Goal: Task Accomplishment & Management: Complete application form

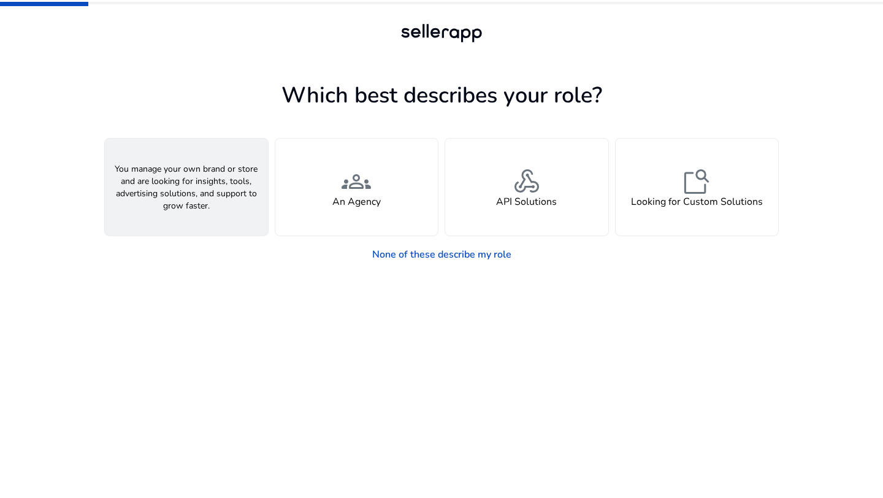
click at [178, 196] on h4 "A Seller" at bounding box center [186, 202] width 37 height 12
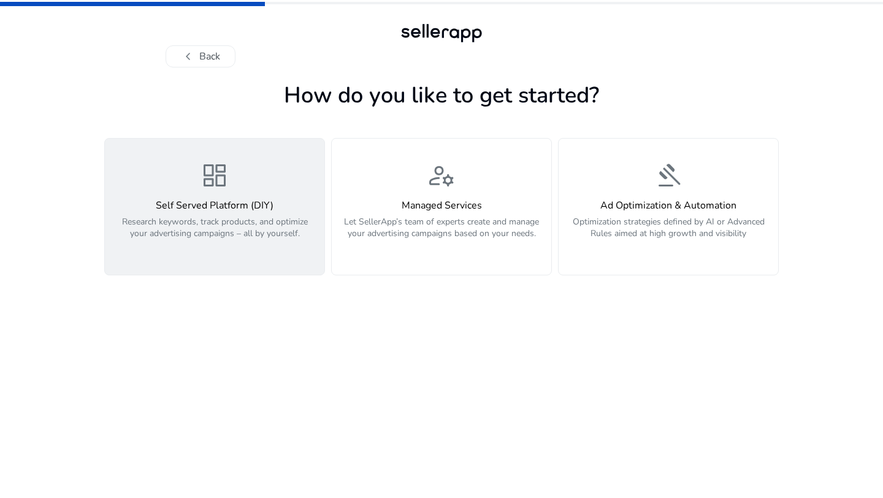
click at [251, 242] on p "Research keywords, track products, and optimize your advertising campaigns – al…" at bounding box center [214, 234] width 205 height 37
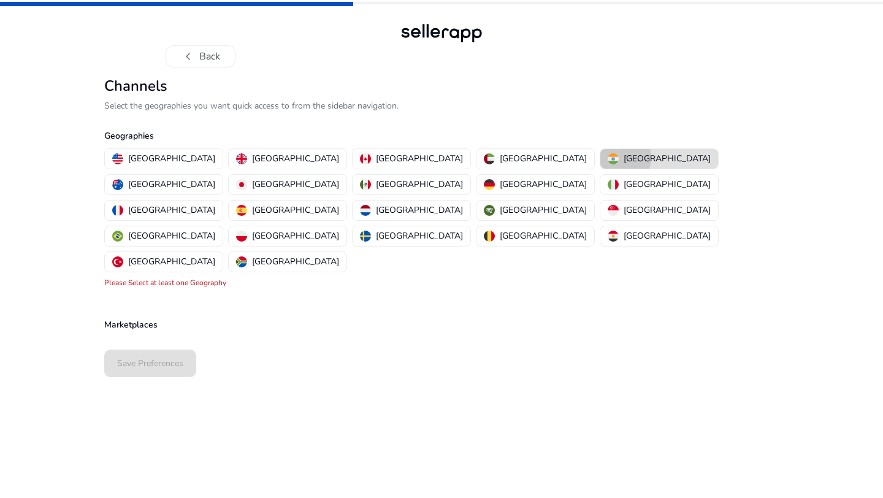
click at [608, 157] on img "button" at bounding box center [613, 158] width 11 height 11
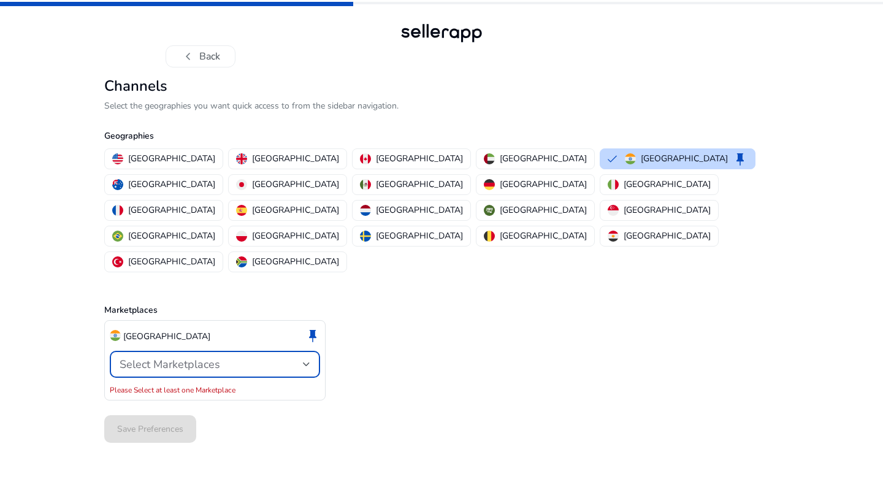
click at [154, 357] on span "Select Marketplaces" at bounding box center [170, 364] width 101 height 15
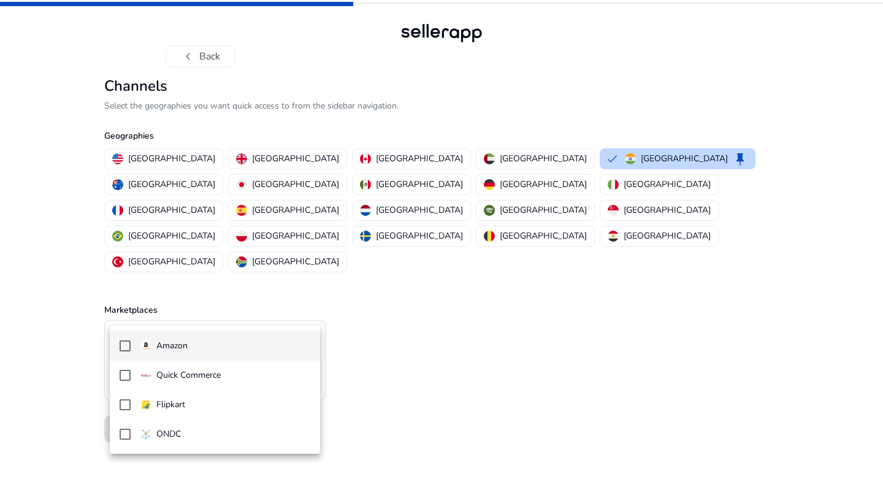
click at [169, 343] on p "Amazon" at bounding box center [171, 345] width 31 height 13
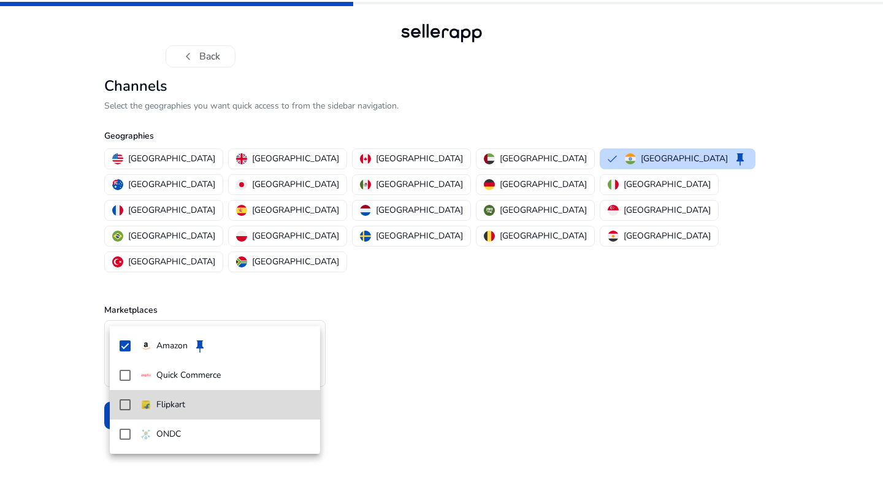
click at [154, 401] on div "Flipkart" at bounding box center [162, 404] width 45 height 13
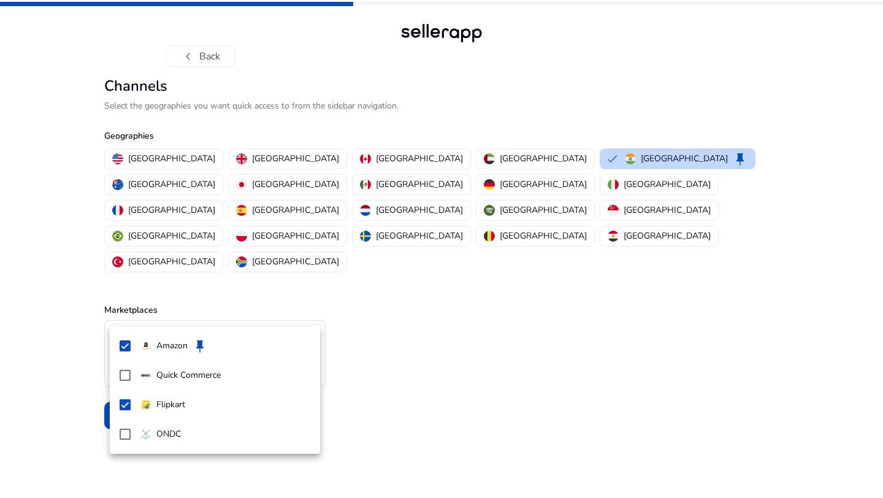
click at [389, 367] on div at bounding box center [441, 249] width 883 height 498
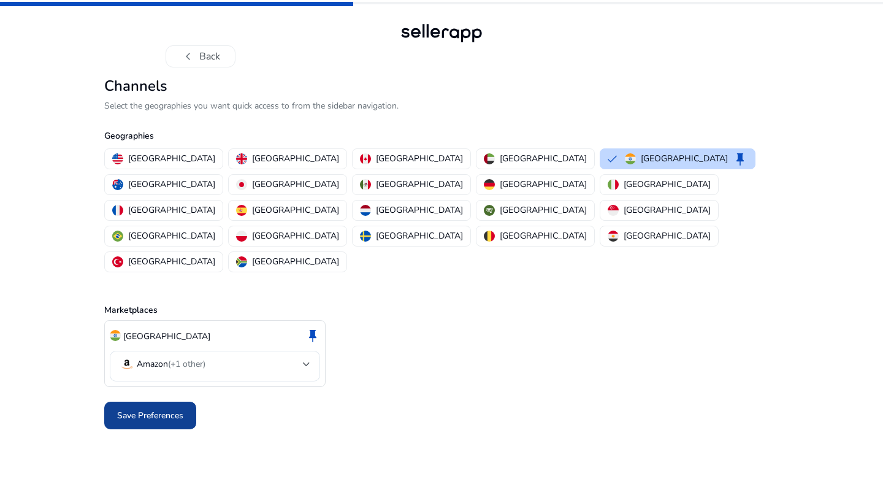
click at [153, 409] on span "Save Preferences" at bounding box center [150, 415] width 66 height 13
click at [343, 397] on div at bounding box center [441, 415] width 674 height 37
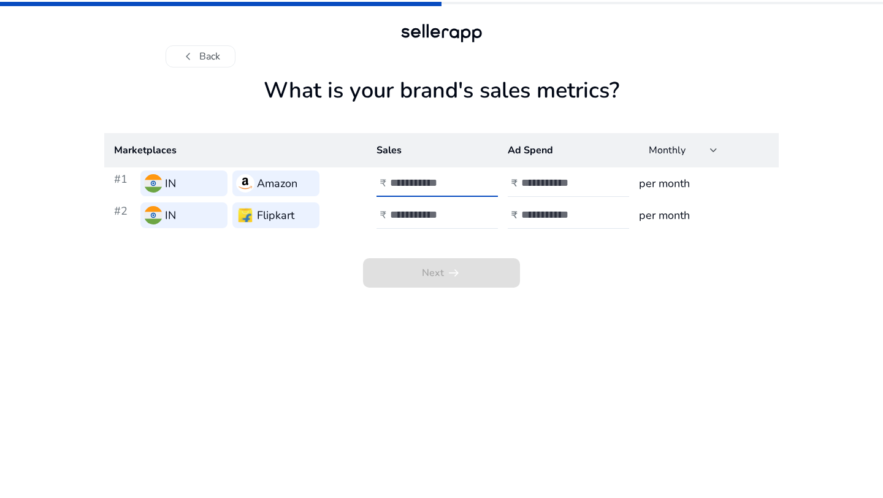
click at [406, 186] on input "number" at bounding box center [431, 182] width 83 height 13
type input "*"
type input "*****"
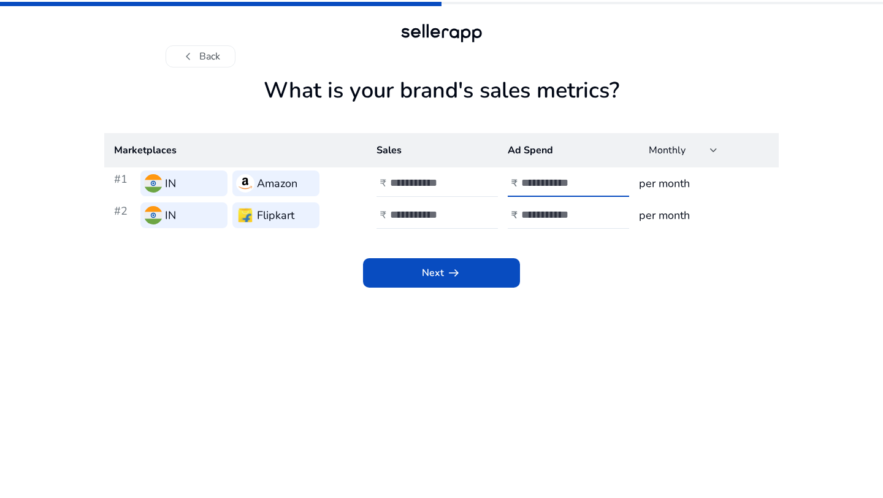
click at [565, 186] on input "****" at bounding box center [562, 182] width 83 height 13
type input "*****"
click at [657, 183] on h3 "per month" at bounding box center [704, 183] width 130 height 17
click at [421, 213] on input "number" at bounding box center [431, 214] width 83 height 13
click at [429, 180] on input "*****" at bounding box center [431, 182] width 83 height 13
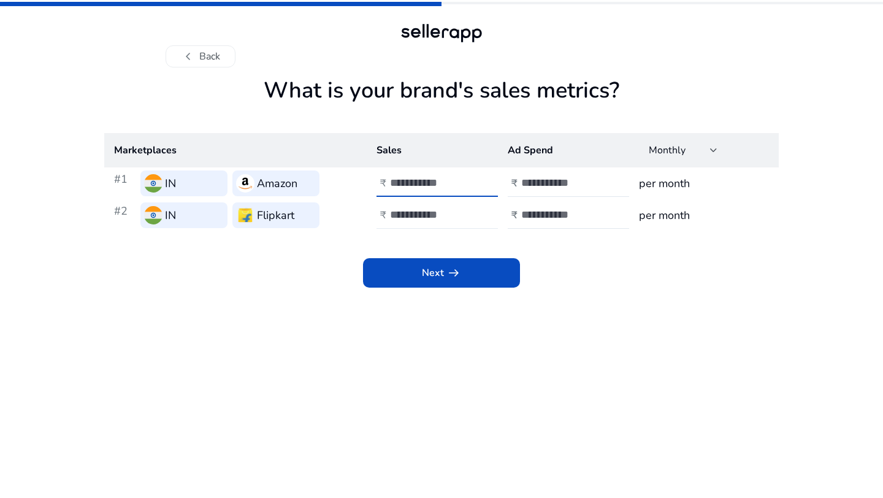
type input "******"
click at [418, 222] on div at bounding box center [445, 215] width 110 height 27
type input "******"
click at [527, 210] on input "number" at bounding box center [562, 214] width 83 height 13
type input "*"
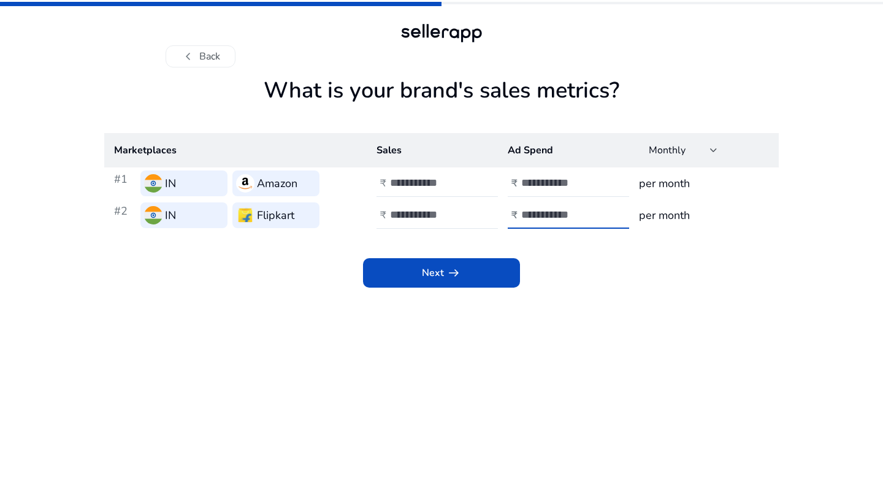
type input "****"
click at [491, 372] on app-sales-metrics "What is your brand's sales metrics? Marketplaces Sales Ad Spend Monthly #1 IN A…" at bounding box center [441, 287] width 674 height 421
click at [457, 288] on app-sales-metrics "What is your brand's sales metrics? Marketplaces Sales Ad Spend Monthly #1 IN A…" at bounding box center [441, 287] width 674 height 421
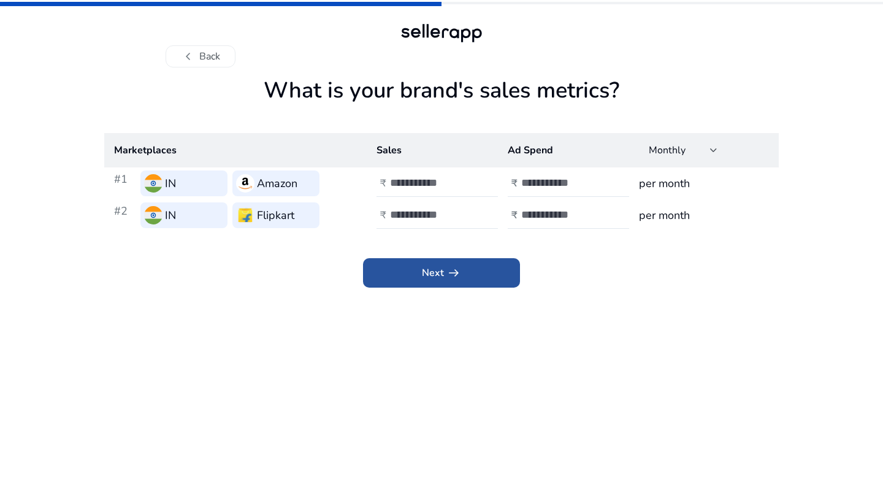
click at [457, 273] on span "arrow_right_alt" at bounding box center [453, 272] width 15 height 15
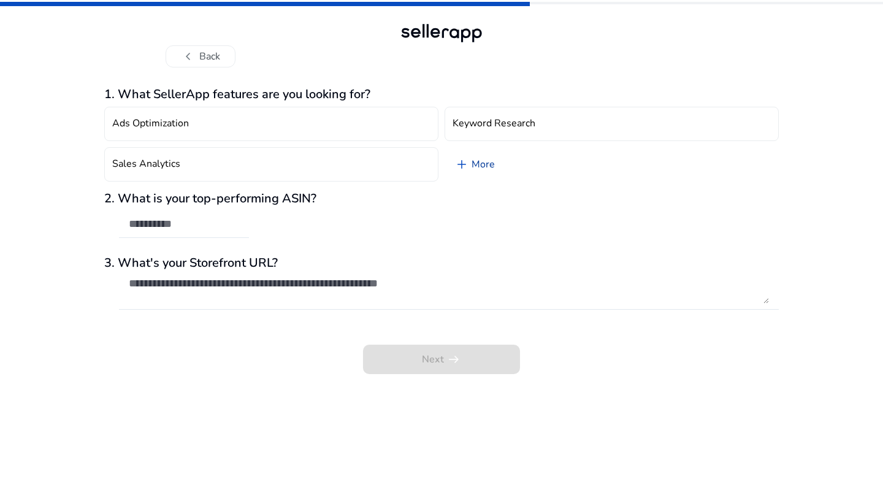
click at [479, 168] on link "add More" at bounding box center [474, 164] width 60 height 34
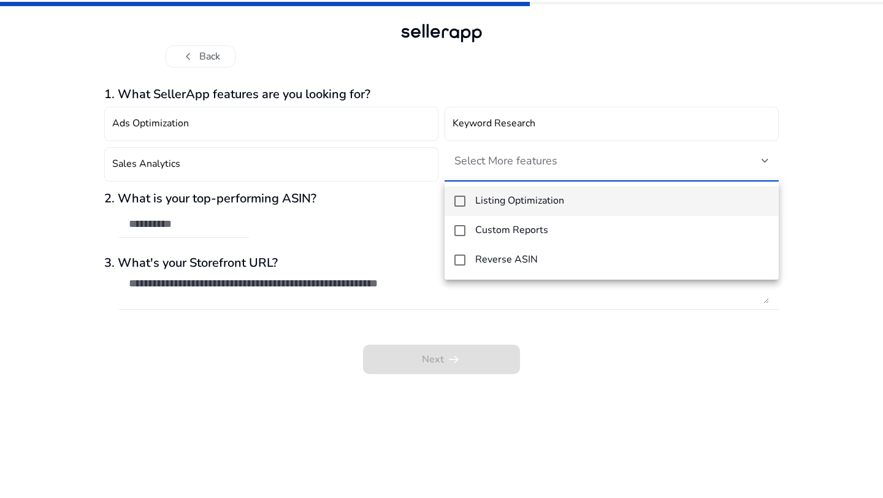
click at [473, 100] on div at bounding box center [441, 249] width 883 height 498
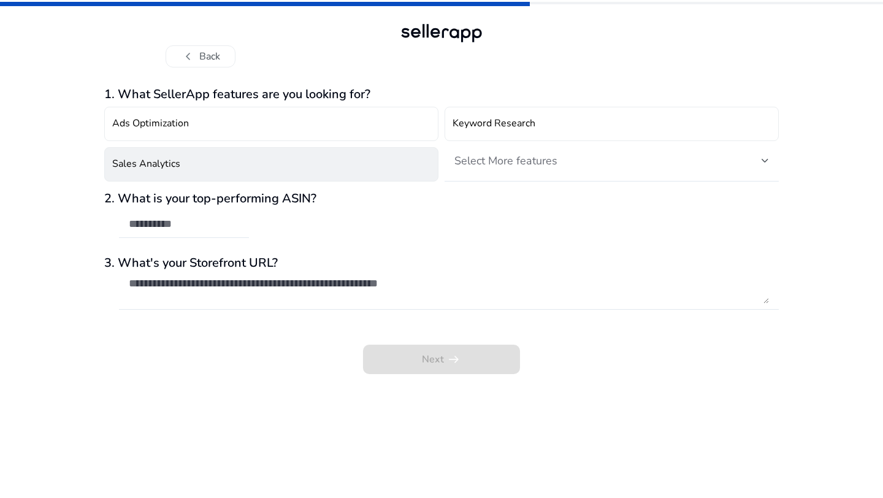
click at [433, 164] on button "Sales Analytics" at bounding box center [271, 164] width 334 height 34
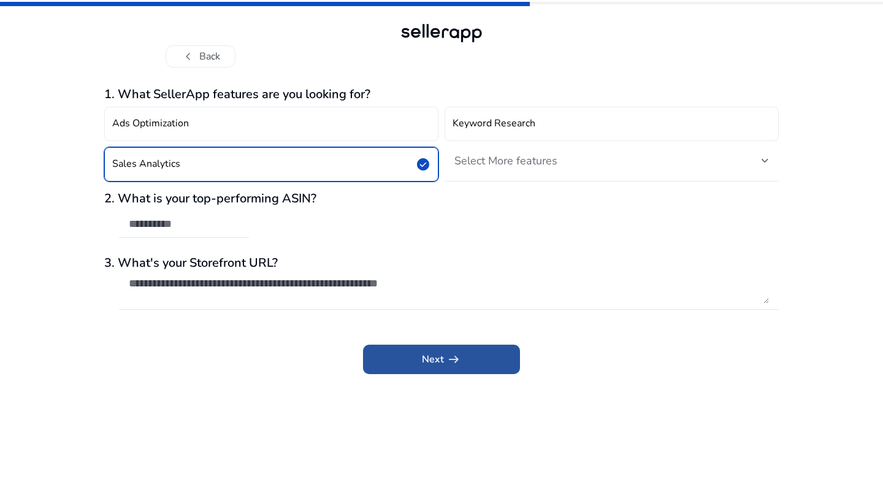
click at [418, 358] on span at bounding box center [441, 359] width 157 height 29
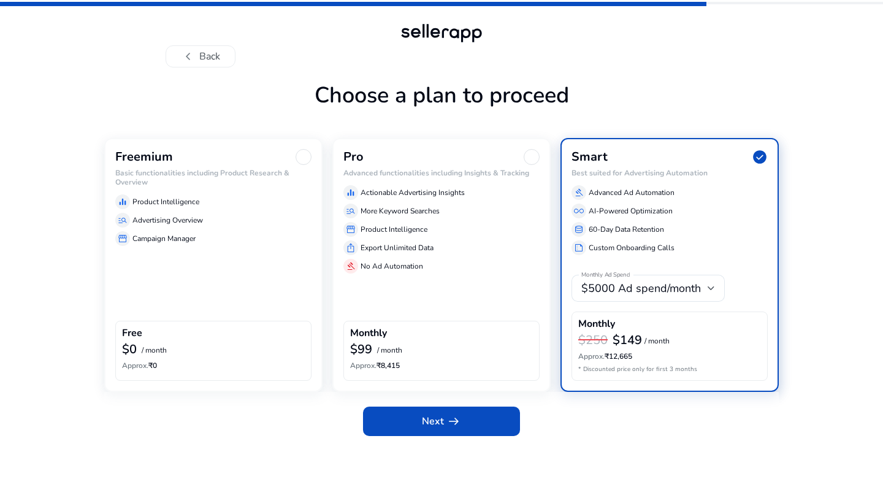
click at [181, 232] on div "storefront Campaign Manager" at bounding box center [213, 238] width 196 height 15
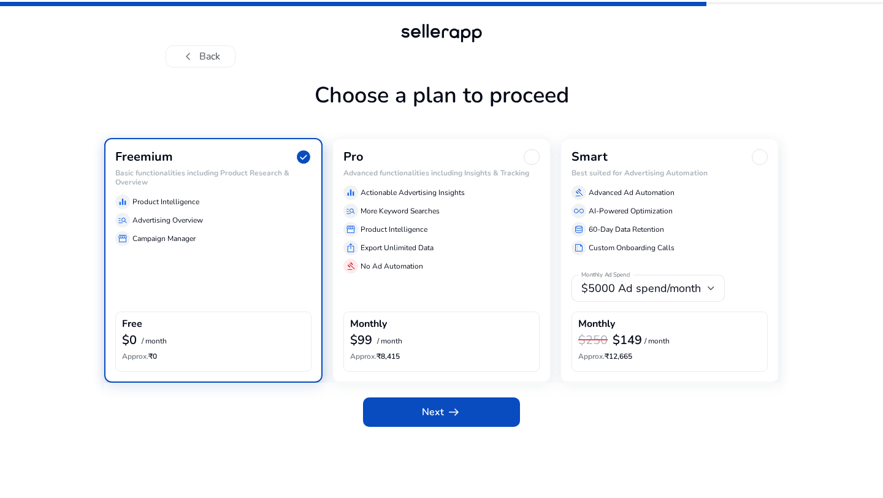
click at [226, 248] on div "Freemium check_circle Basic functionalities including Product Research & Overvi…" at bounding box center [213, 260] width 218 height 244
click at [433, 403] on span at bounding box center [441, 411] width 157 height 29
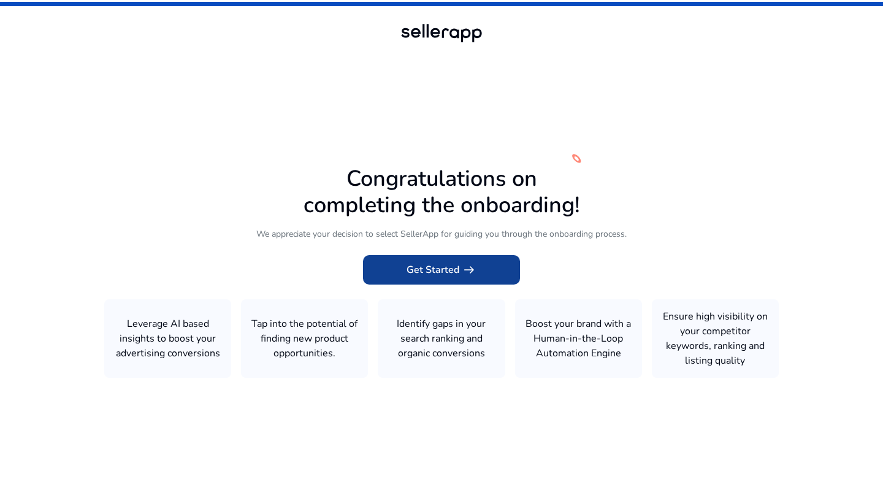
click at [433, 258] on span at bounding box center [441, 269] width 157 height 29
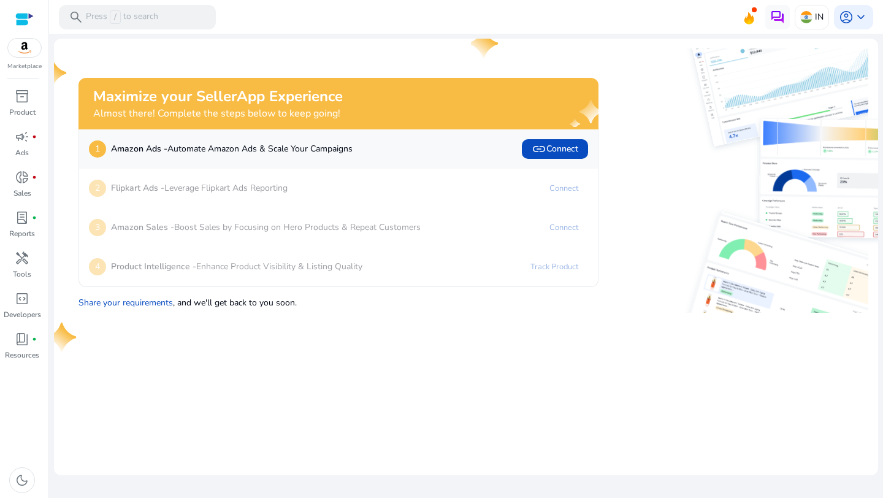
click at [189, 343] on mat-card "Maximize your SellerApp Experience Almost there! Complete the steps below to ke…" at bounding box center [466, 257] width 824 height 437
click at [22, 102] on span "inventory_2" at bounding box center [22, 96] width 15 height 15
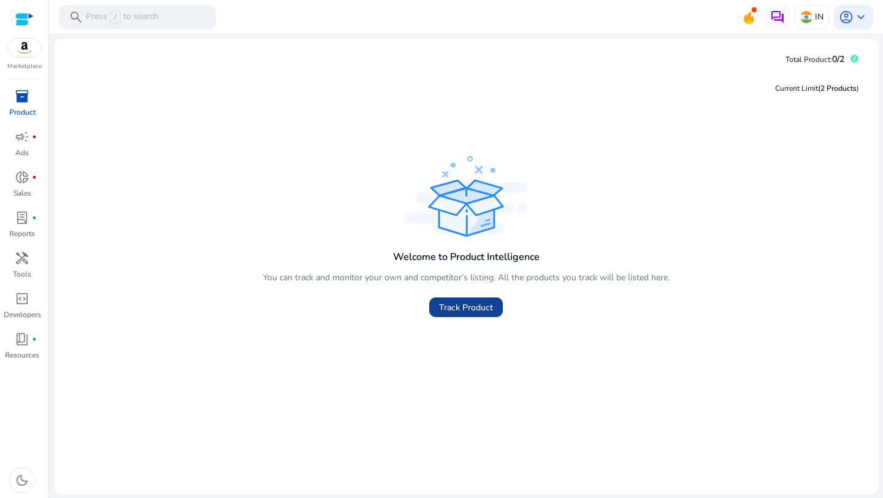
click at [457, 306] on span "Track Product" at bounding box center [466, 307] width 54 height 13
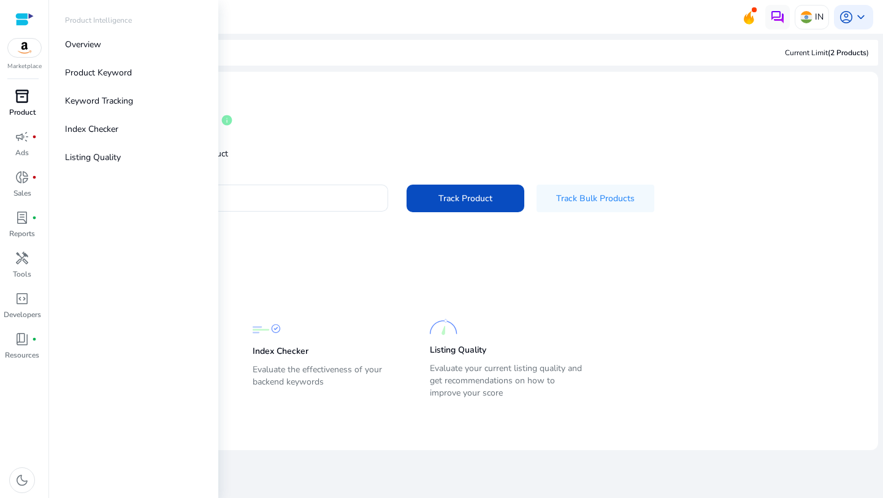
click at [23, 106] on link "inventory_2 Product" at bounding box center [22, 106] width 44 height 40
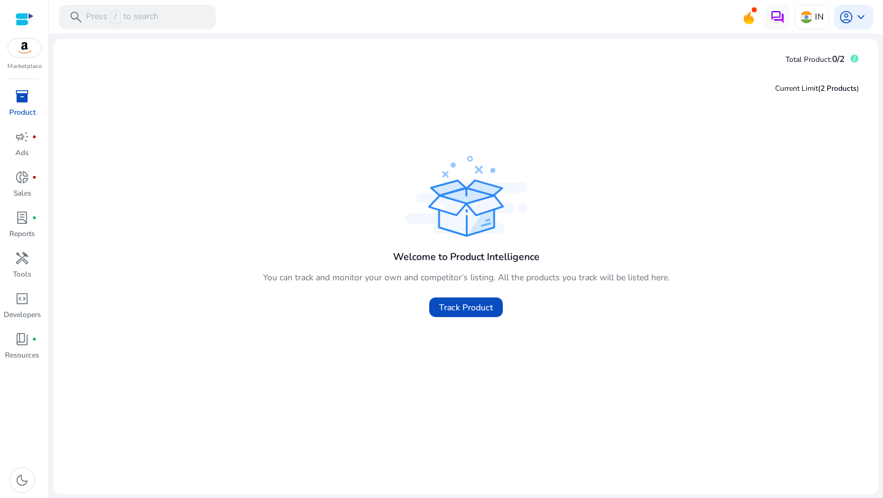
click at [28, 61] on div "Marketplace" at bounding box center [24, 35] width 48 height 71
click at [20, 51] on img at bounding box center [24, 48] width 33 height 18
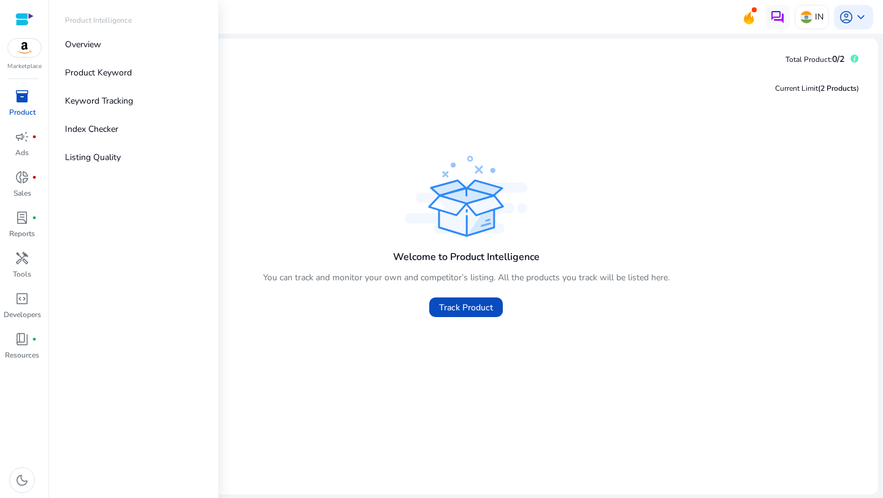
click at [17, 109] on p "Product" at bounding box center [22, 112] width 26 height 11
click at [22, 109] on p "Product" at bounding box center [22, 112] width 26 height 11
click at [88, 50] on p "Overview" at bounding box center [83, 44] width 36 height 13
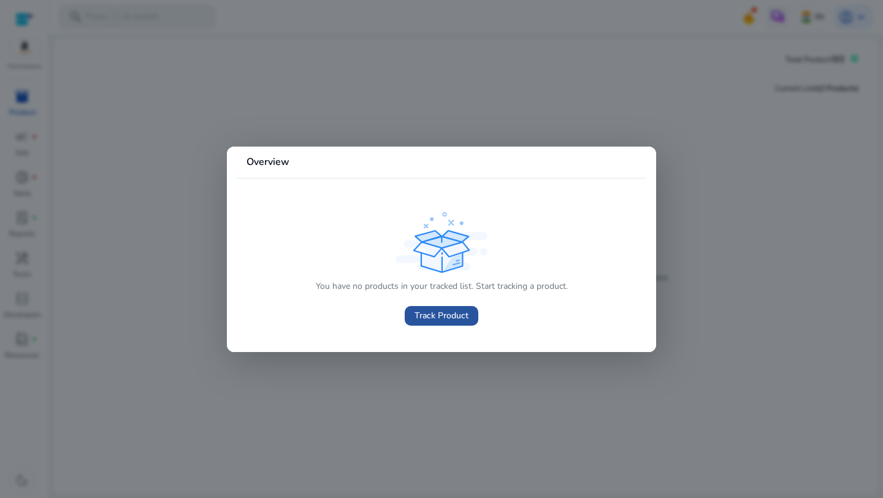
click at [417, 311] on span "Track Product" at bounding box center [441, 315] width 54 height 13
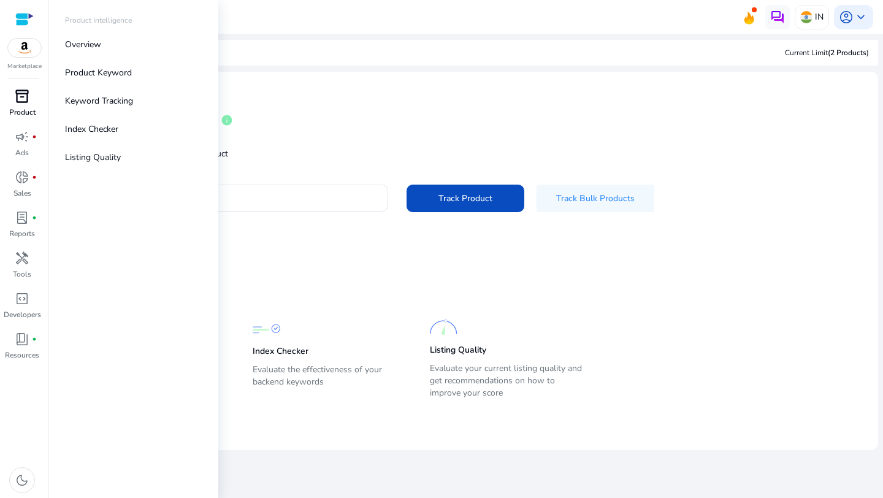
click at [19, 105] on div "inventory_2" at bounding box center [22, 96] width 34 height 20
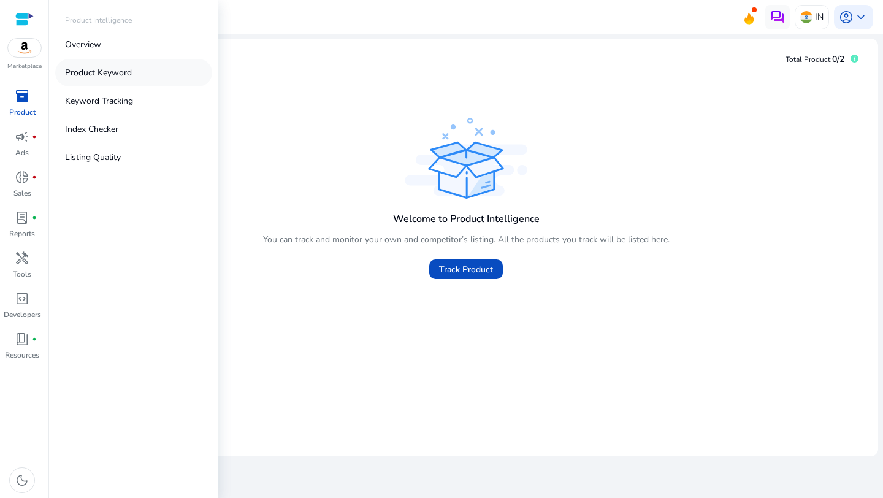
click at [86, 74] on p "Product Keyword" at bounding box center [98, 72] width 67 height 13
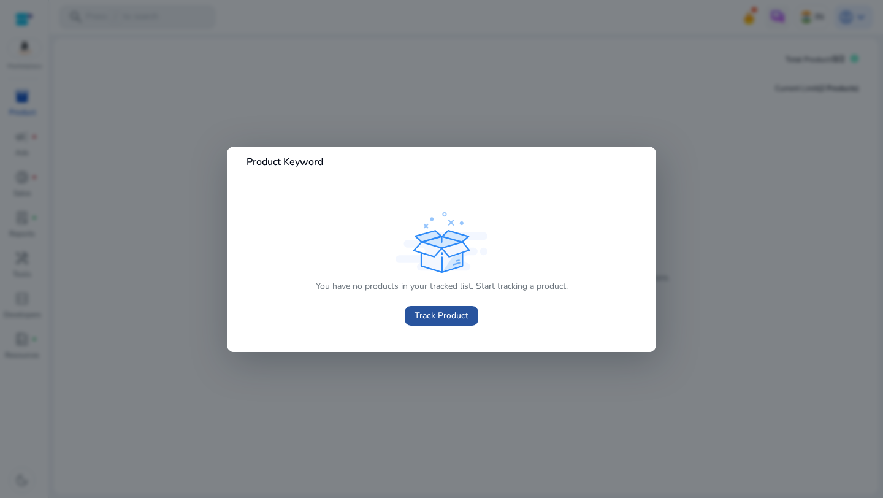
click at [423, 312] on span "Track Product" at bounding box center [441, 315] width 54 height 13
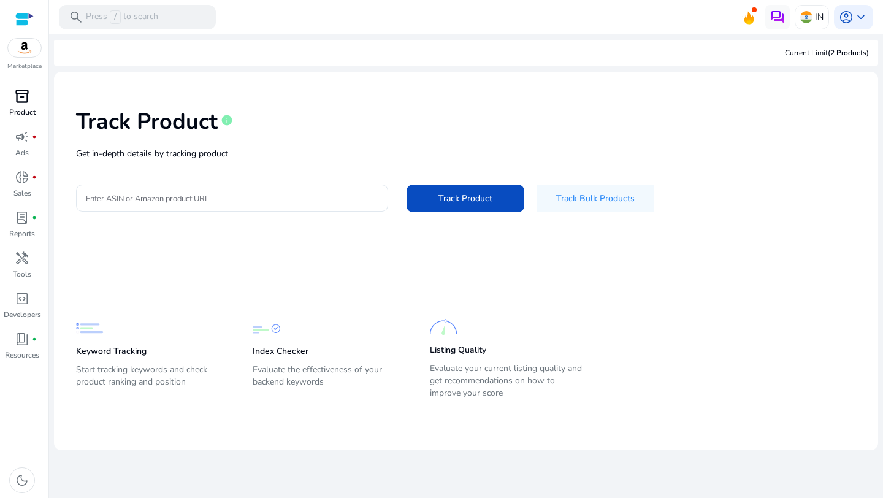
click at [21, 109] on p "Product" at bounding box center [22, 112] width 26 height 11
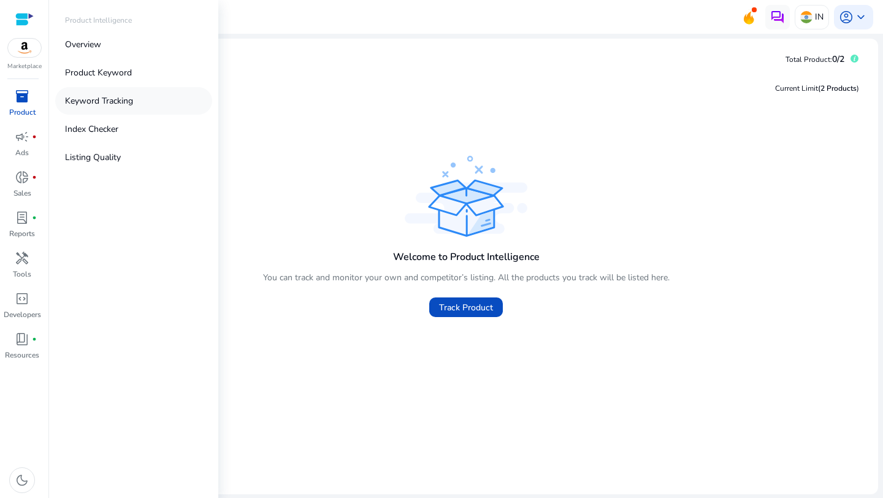
click at [103, 105] on p "Keyword Tracking" at bounding box center [99, 100] width 68 height 13
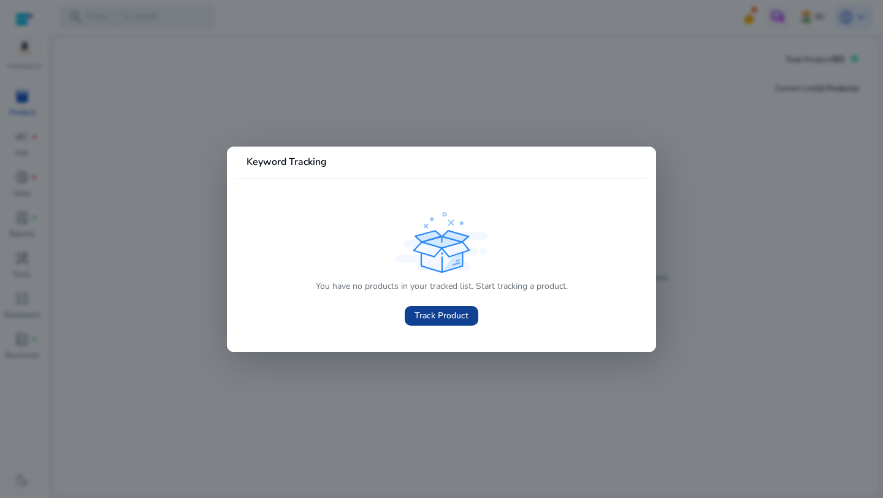
click at [413, 323] on span at bounding box center [442, 315] width 74 height 29
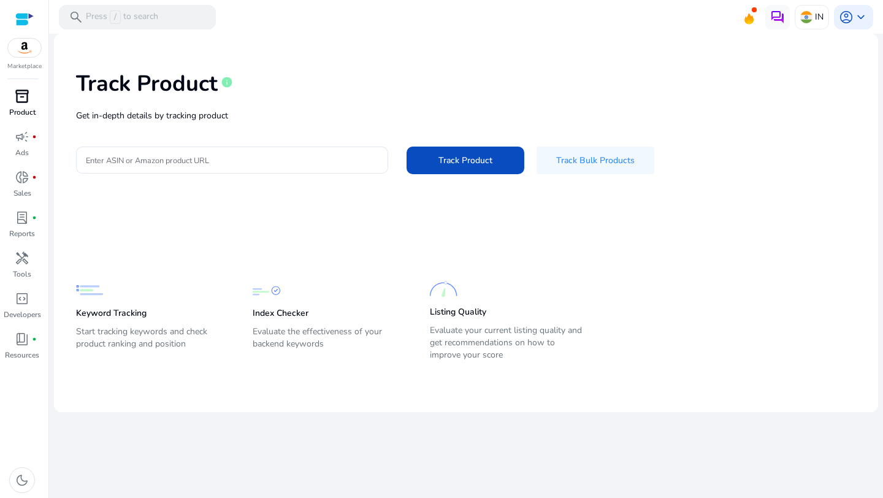
click at [21, 109] on p "Product" at bounding box center [22, 112] width 26 height 11
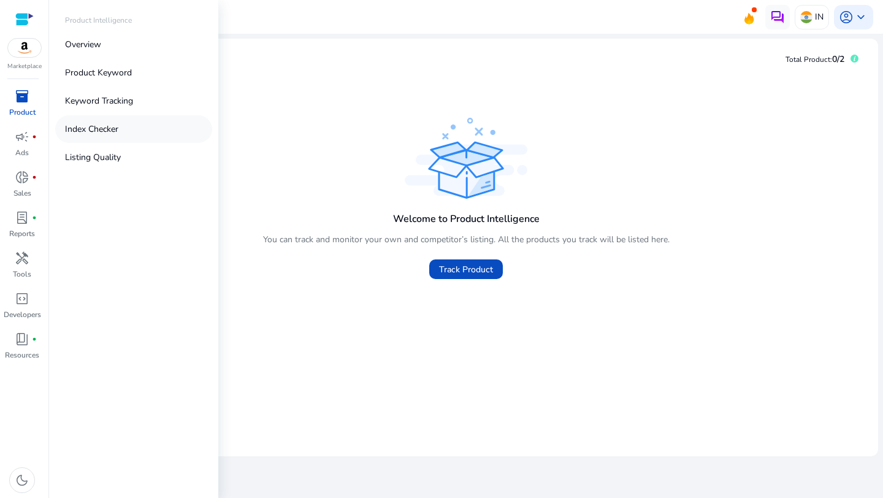
click at [113, 129] on p "Index Checker" at bounding box center [91, 129] width 53 height 13
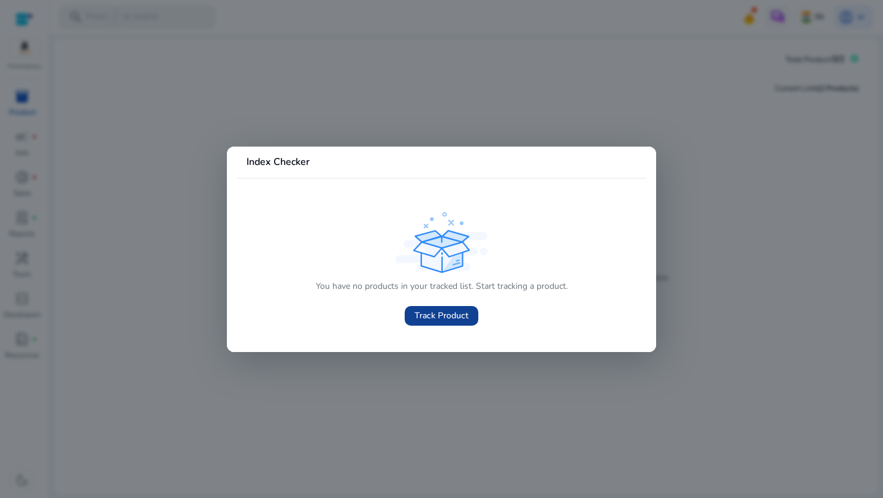
click at [421, 322] on span at bounding box center [442, 315] width 74 height 29
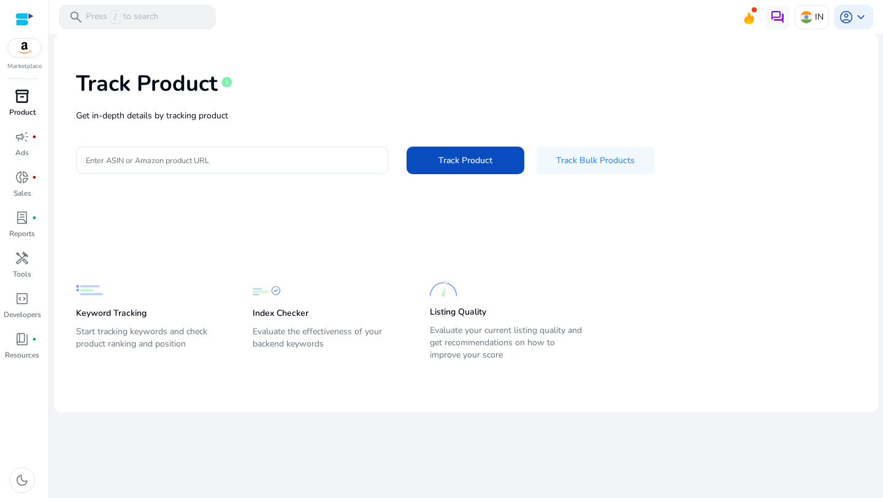
click at [25, 95] on span "inventory_2" at bounding box center [22, 96] width 15 height 15
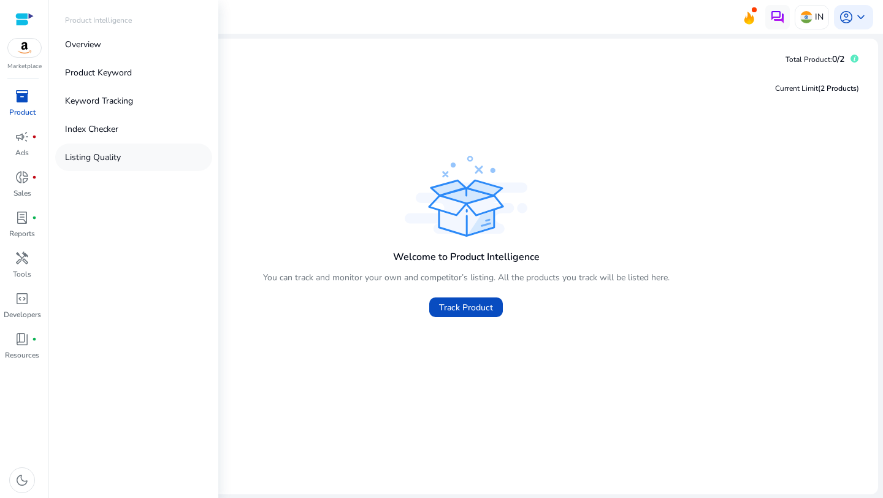
click at [113, 166] on link "Listing Quality" at bounding box center [133, 157] width 157 height 28
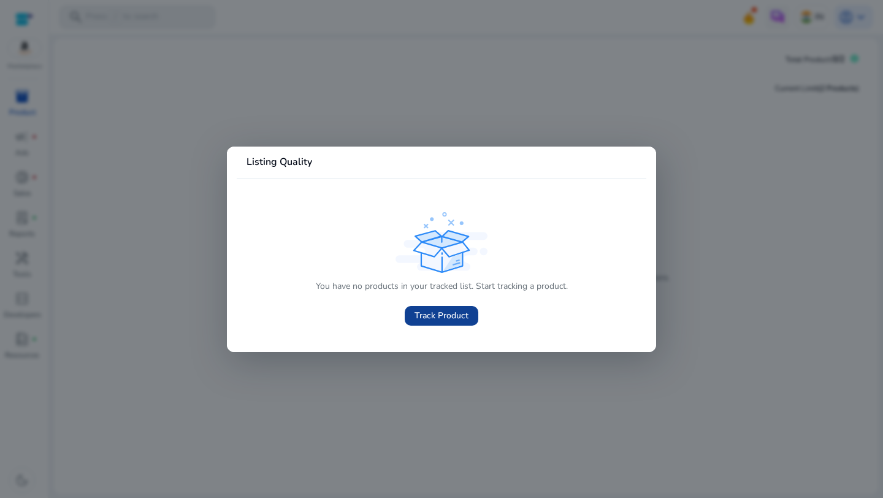
click at [420, 308] on span at bounding box center [442, 315] width 74 height 29
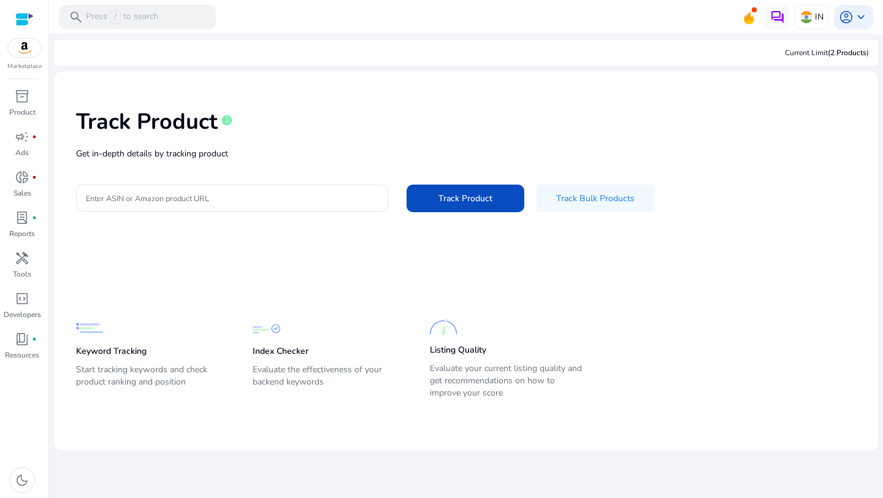
click at [22, 63] on p "Marketplace" at bounding box center [24, 66] width 34 height 9
click at [21, 45] on img at bounding box center [24, 48] width 33 height 18
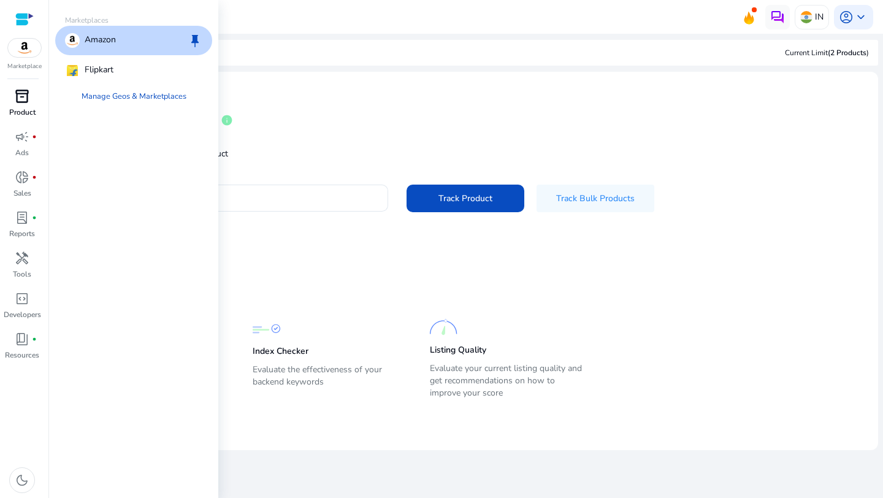
click at [27, 113] on p "Product" at bounding box center [22, 112] width 26 height 11
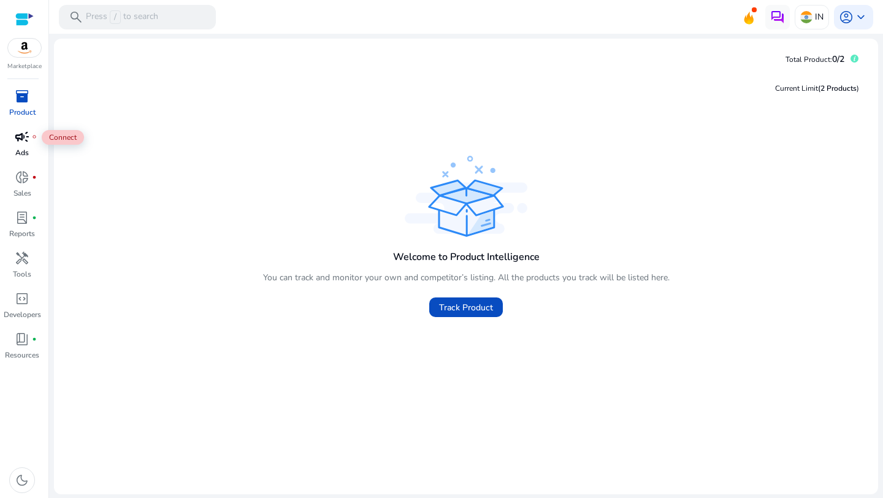
click at [20, 142] on span "campaign" at bounding box center [22, 136] width 15 height 15
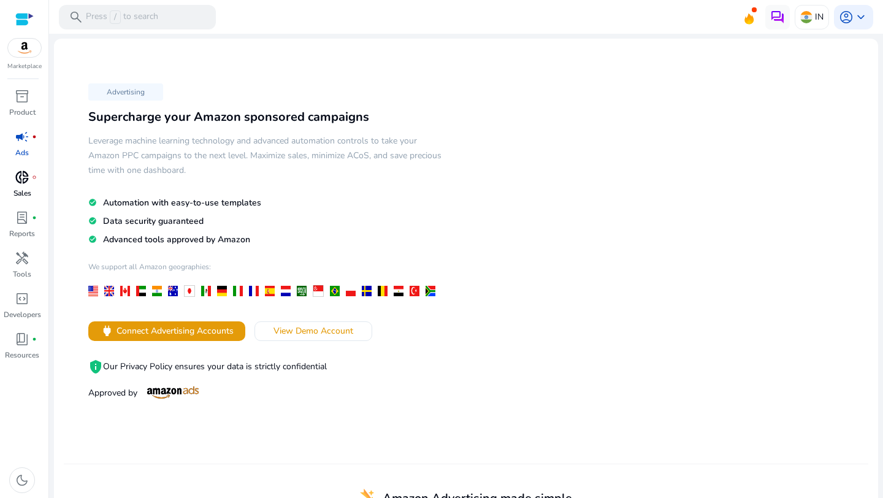
click at [27, 196] on p "Sales" at bounding box center [22, 193] width 18 height 11
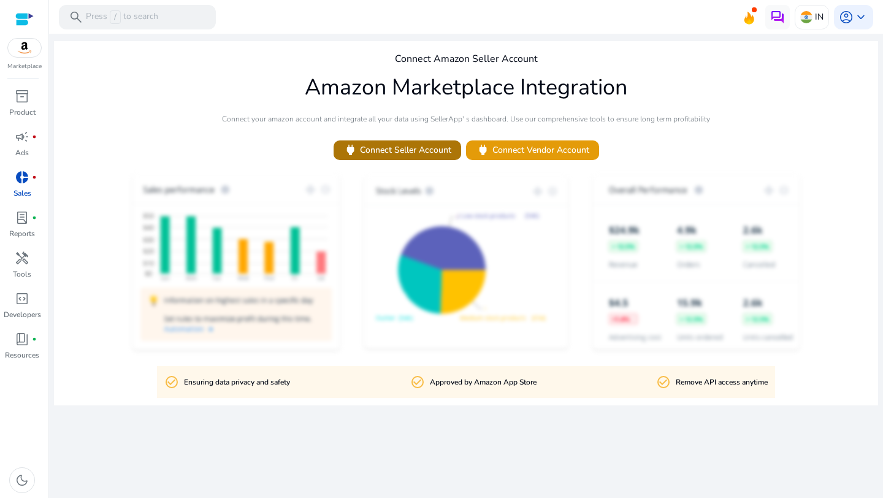
click at [415, 153] on span "power Connect Seller Account" at bounding box center [397, 150] width 108 height 14
click at [25, 218] on span "lab_profile" at bounding box center [22, 217] width 15 height 15
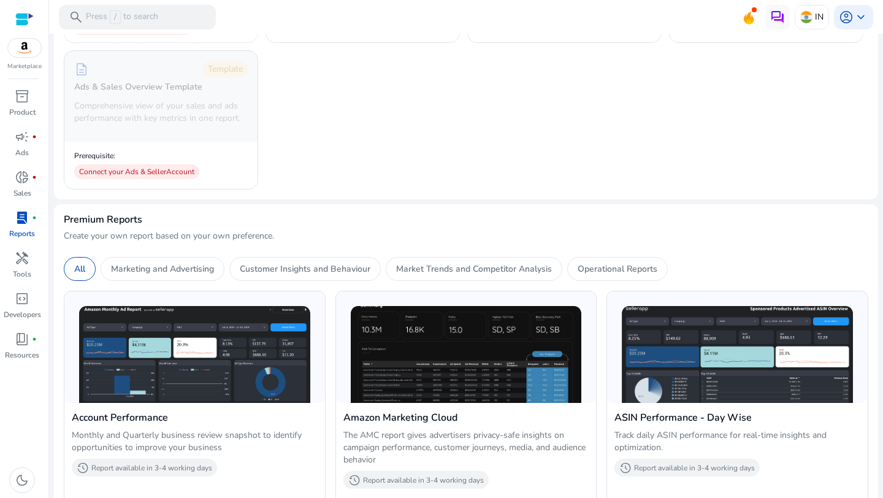
scroll to position [342, 0]
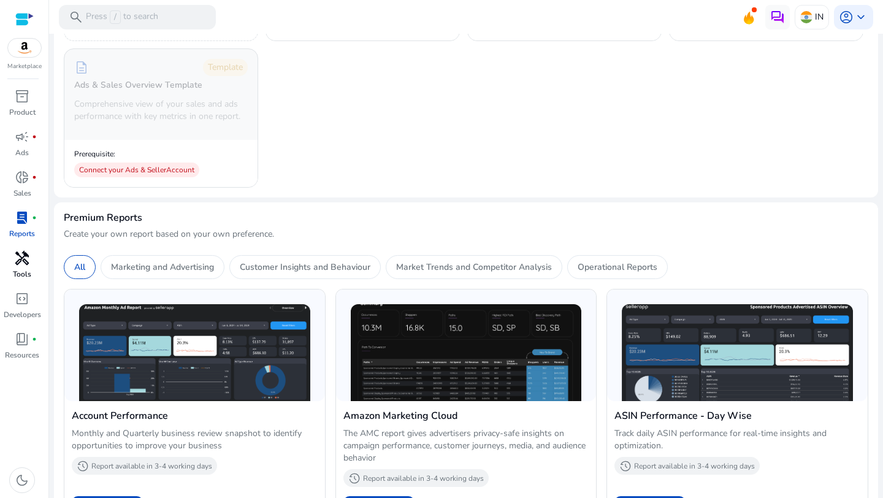
click at [18, 252] on span "handyman" at bounding box center [22, 258] width 15 height 15
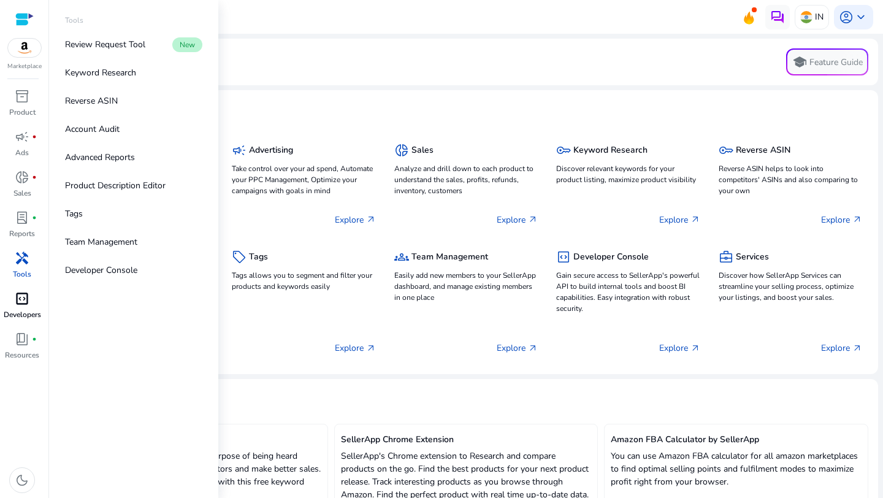
click at [22, 301] on span "code_blocks" at bounding box center [22, 298] width 15 height 15
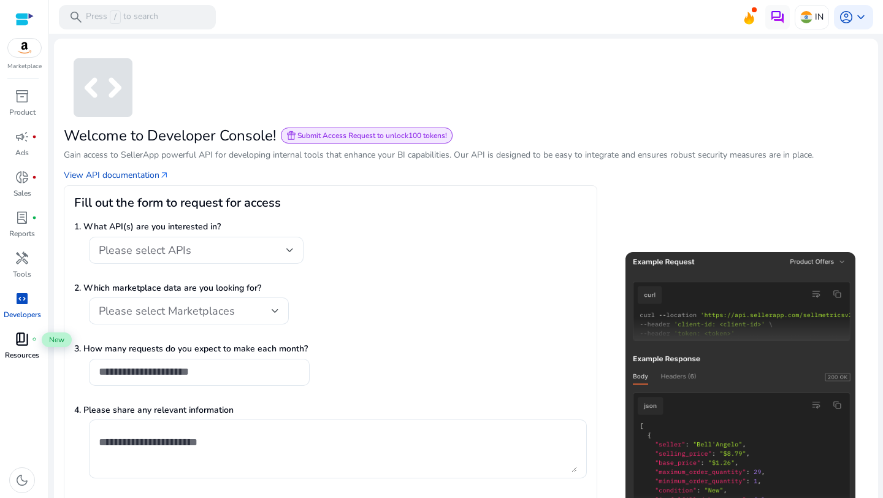
click at [26, 334] on span "book_4" at bounding box center [22, 339] width 15 height 15
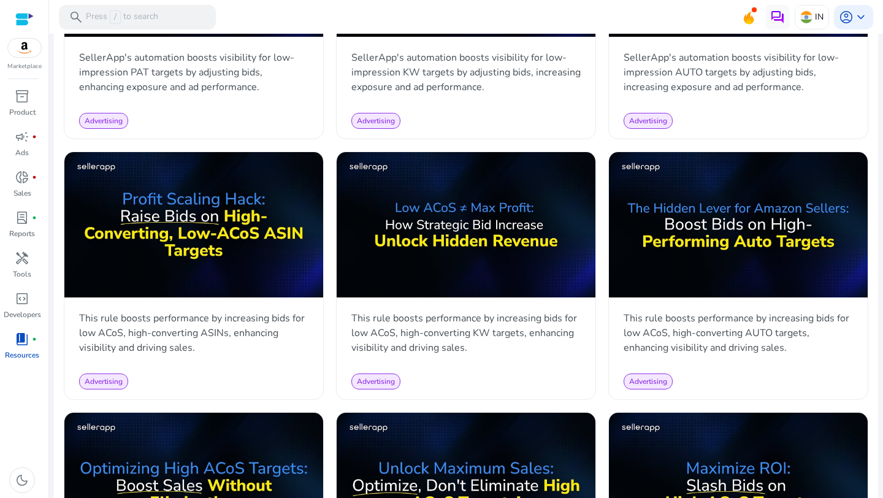
scroll to position [794, 0]
